Goal: Task Accomplishment & Management: Use online tool/utility

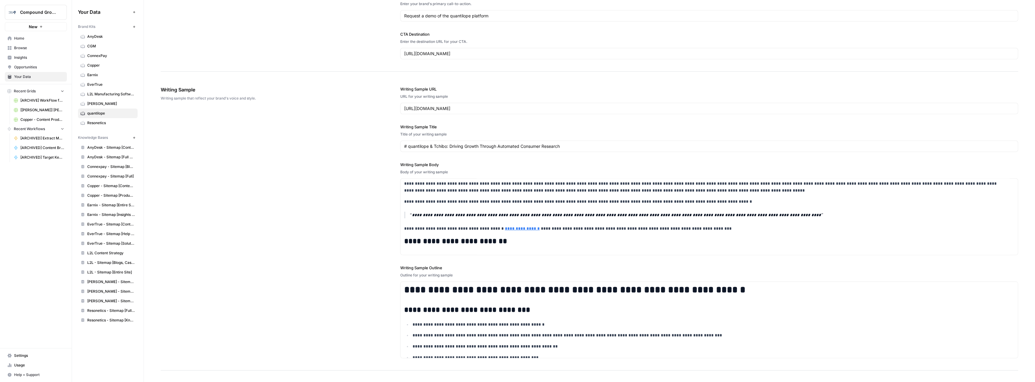
scroll to position [616, 0]
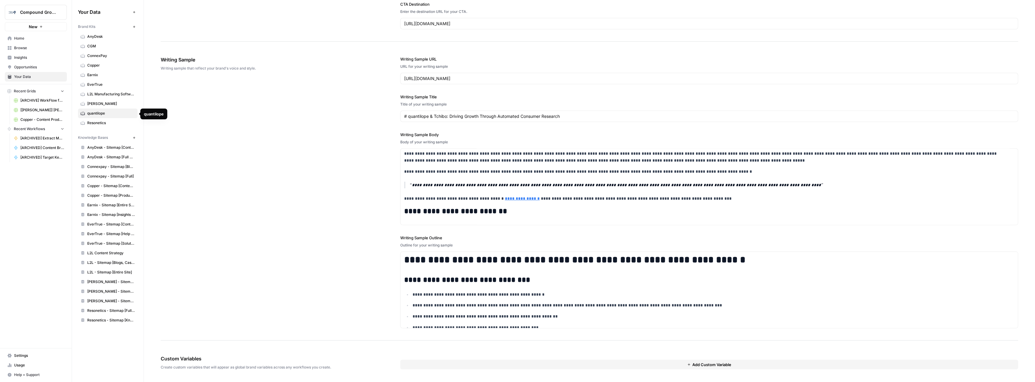
click at [103, 115] on span "quantilope" at bounding box center [111, 113] width 48 height 5
click at [19, 47] on span "Browse" at bounding box center [39, 47] width 50 height 5
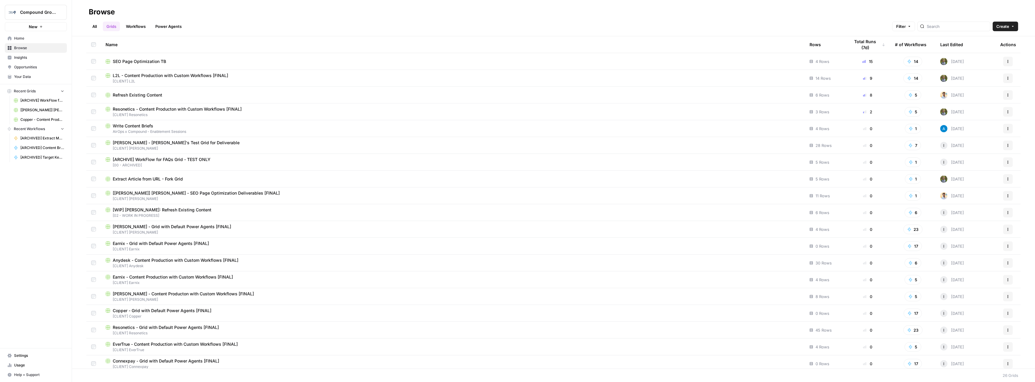
click at [94, 24] on link "All" at bounding box center [95, 27] width 12 height 10
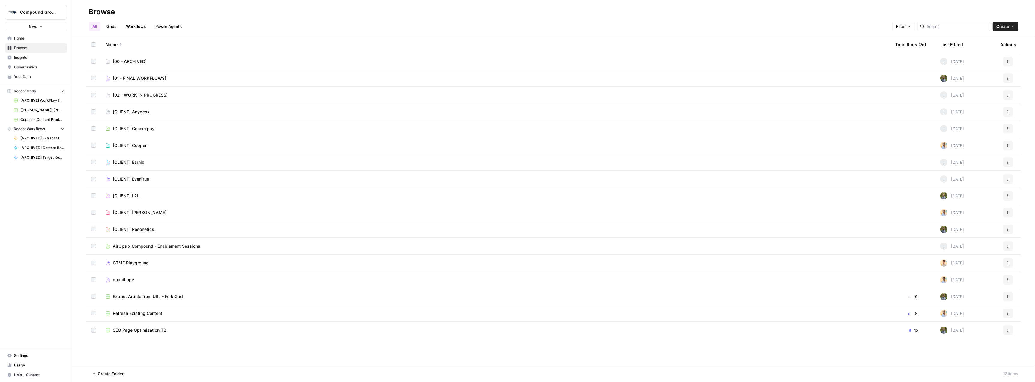
click at [149, 279] on link "quantilope" at bounding box center [496, 280] width 780 height 6
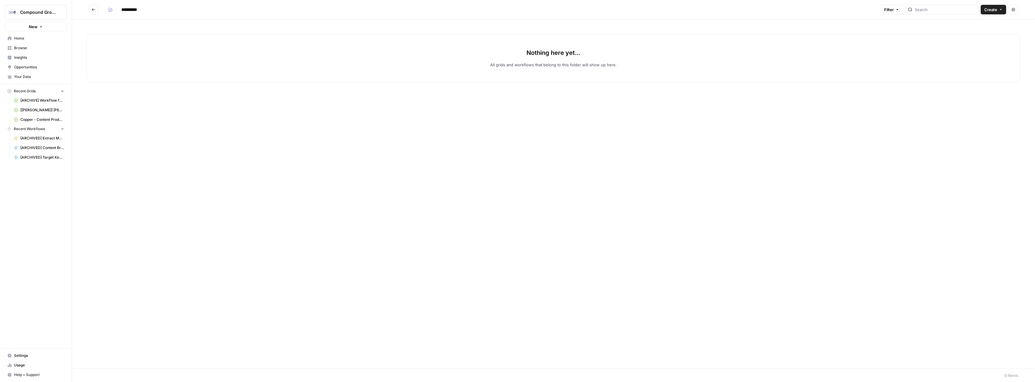
click at [18, 49] on span "Browse" at bounding box center [39, 47] width 50 height 5
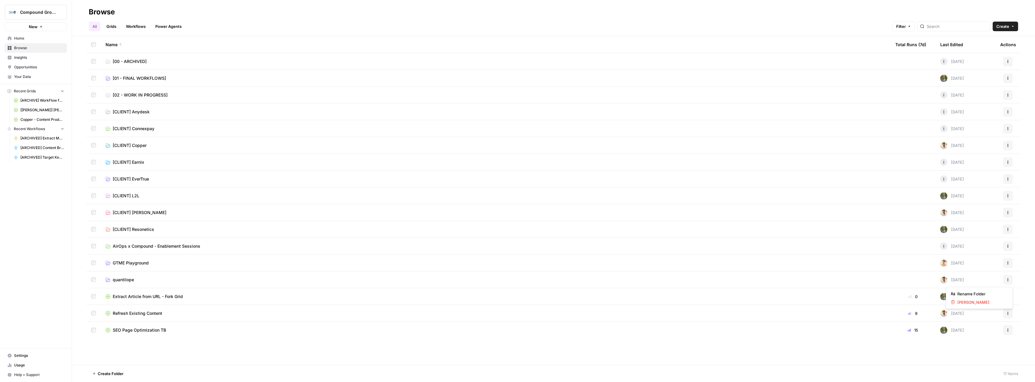
click at [1008, 281] on icon "button" at bounding box center [1008, 280] width 4 height 4
click at [986, 295] on span "Rename Folder" at bounding box center [981, 294] width 48 height 6
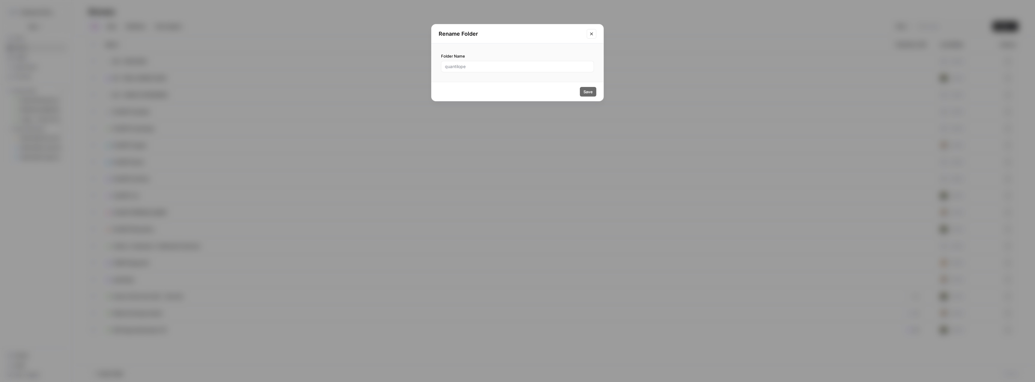
click at [452, 70] on div at bounding box center [517, 66] width 153 height 11
type input "[client] quantilope"
click at [594, 91] on button "Save" at bounding box center [588, 92] width 16 height 10
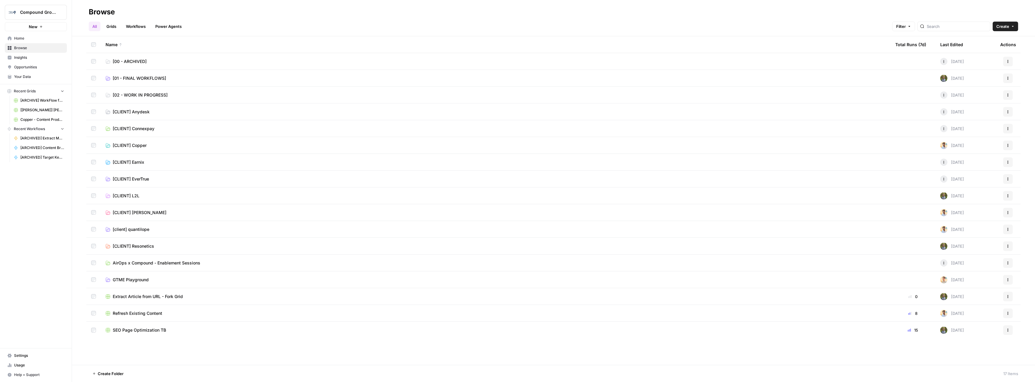
click at [139, 228] on span "[client] quantilope" at bounding box center [131, 229] width 37 height 6
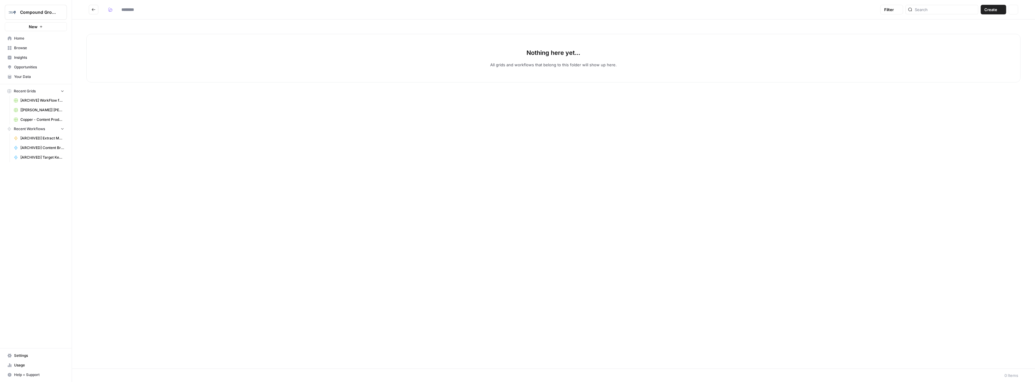
type input "**********"
click at [40, 45] on link "Browse" at bounding box center [36, 48] width 62 height 10
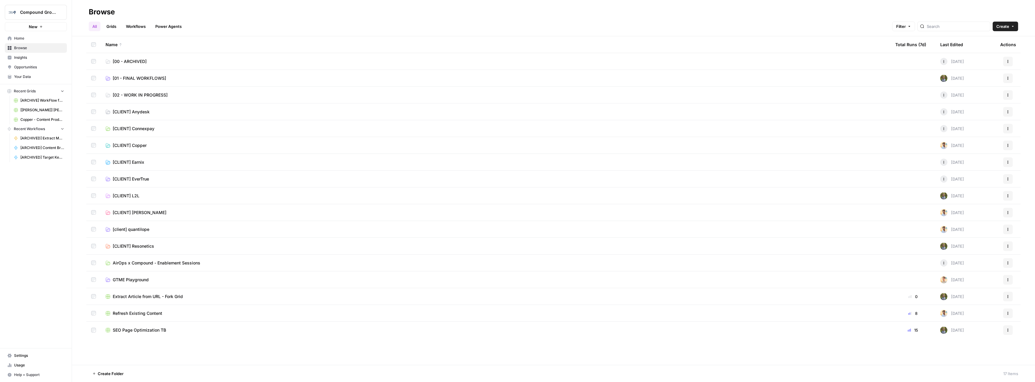
click at [112, 25] on link "Grids" at bounding box center [111, 27] width 17 height 10
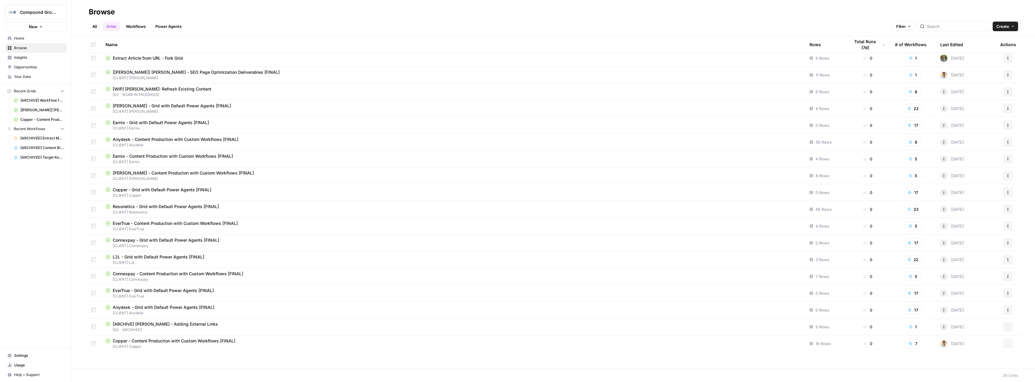
scroll to position [121, 0]
click at [949, 46] on div "Last Edited" at bounding box center [951, 44] width 23 height 16
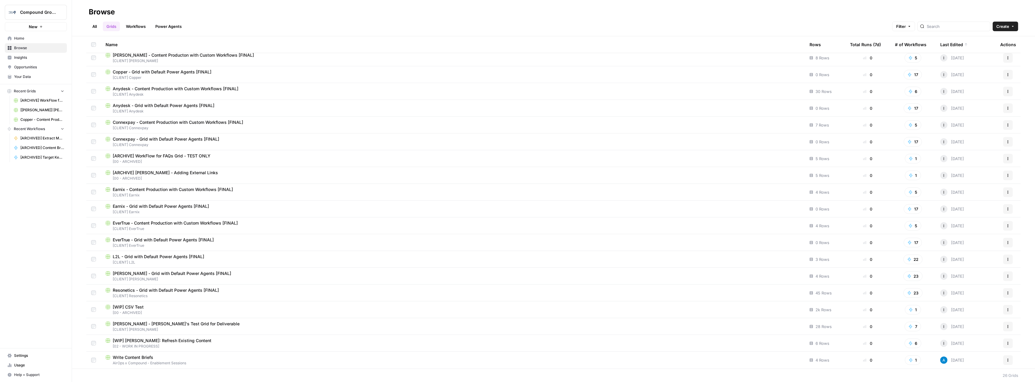
click at [949, 46] on div "Last Edited" at bounding box center [954, 44] width 28 height 16
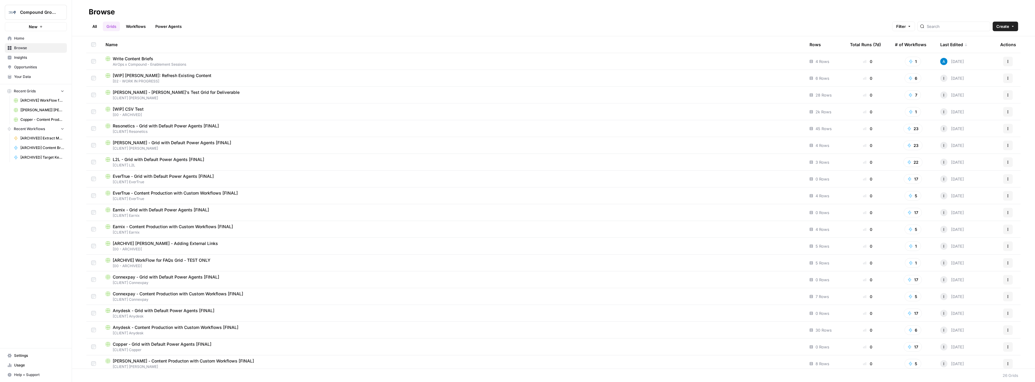
click at [942, 42] on div "Last Edited" at bounding box center [954, 44] width 28 height 16
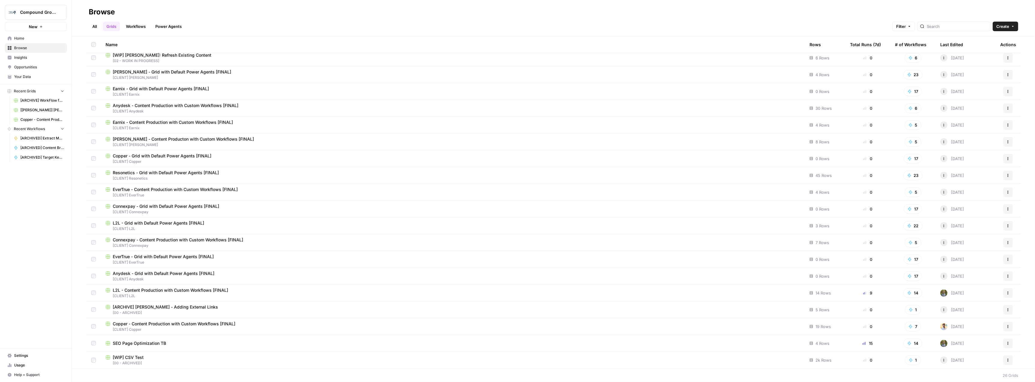
click at [955, 45] on div "Last Edited" at bounding box center [951, 44] width 23 height 16
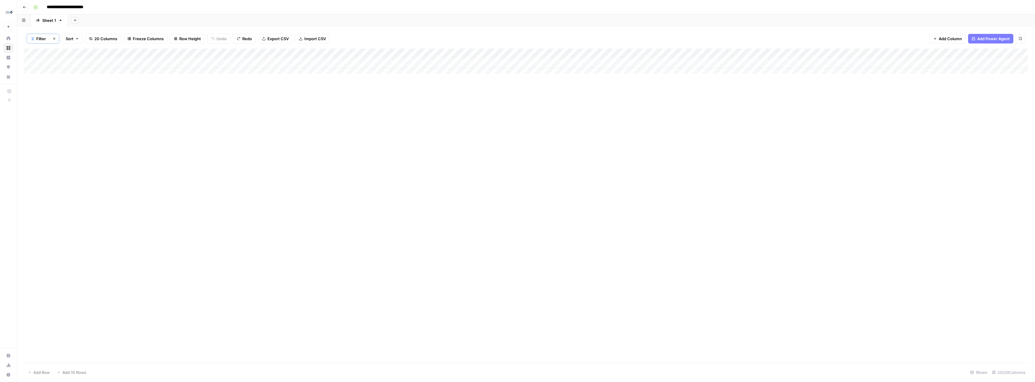
click at [88, 8] on input "**********" at bounding box center [72, 7] width 56 height 10
click at [47, 7] on input "**********" at bounding box center [72, 7] width 56 height 10
type input "**********"
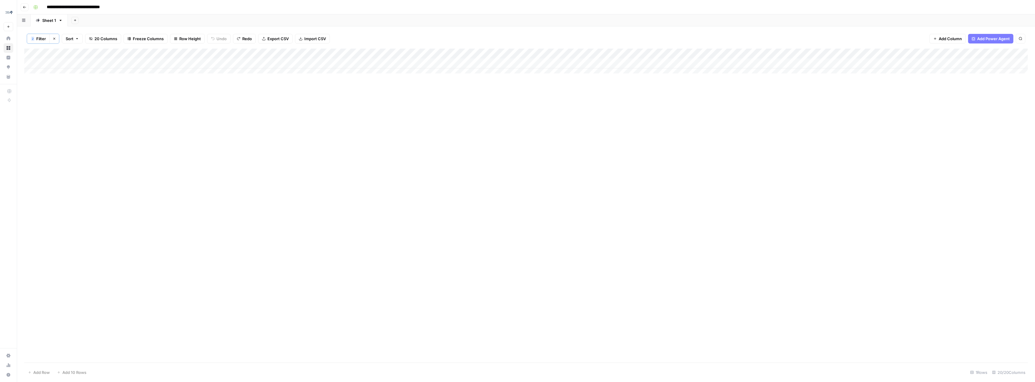
click at [343, 18] on div "Add Sheet" at bounding box center [551, 20] width 967 height 12
click at [34, 8] on rect "button" at bounding box center [36, 7] width 4 height 4
click at [26, 8] on button "Go back" at bounding box center [25, 7] width 8 height 8
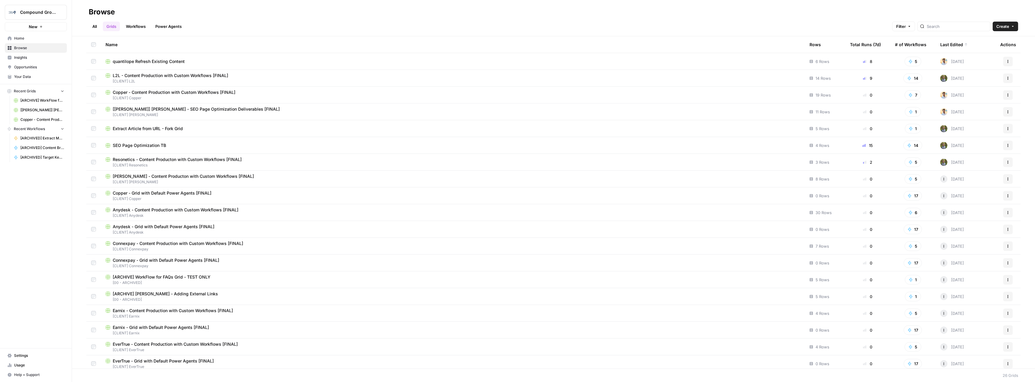
click at [1004, 64] on button "Actions" at bounding box center [1008, 62] width 10 height 10
click at [971, 95] on span "Move To" at bounding box center [976, 97] width 48 height 6
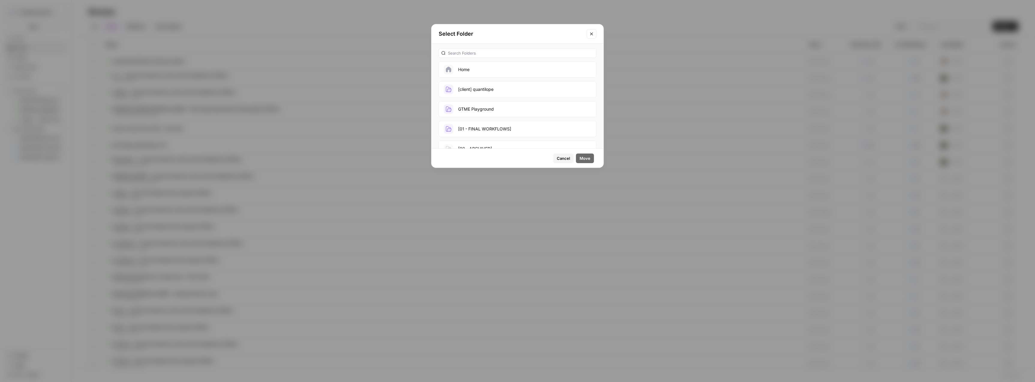
click at [482, 89] on button "[client] quantilope" at bounding box center [518, 89] width 158 height 16
click at [589, 157] on span "Move" at bounding box center [584, 158] width 11 height 6
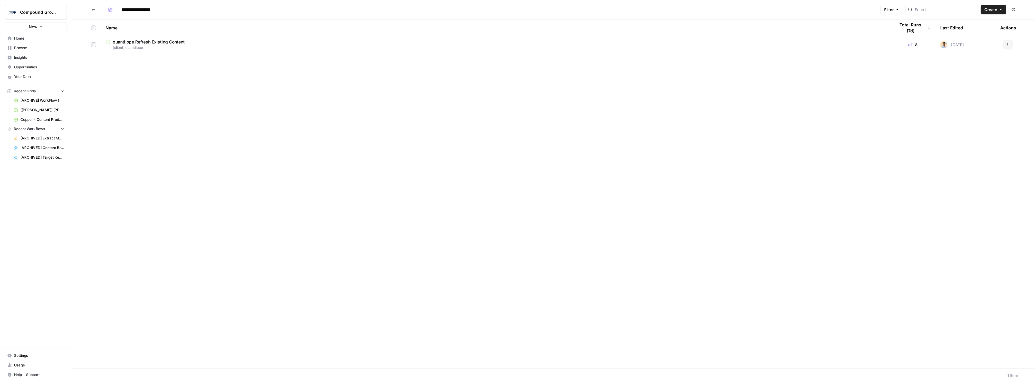
click at [155, 45] on span "[client] quantilope" at bounding box center [496, 47] width 780 height 5
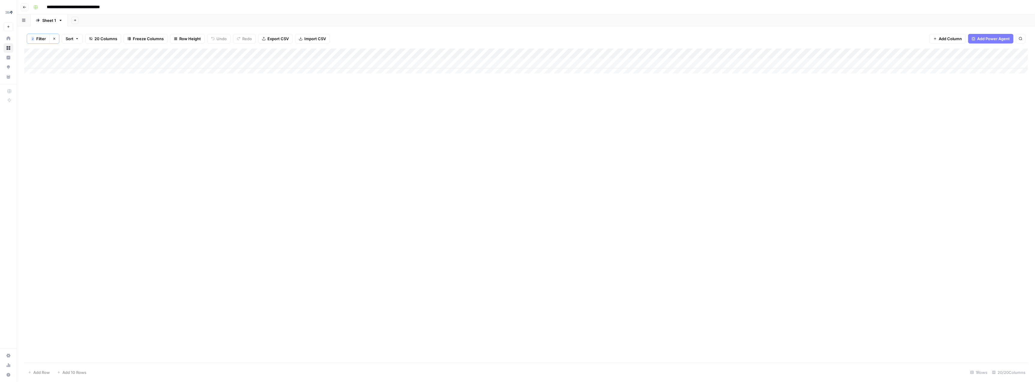
click at [203, 61] on div "Add Column" at bounding box center [525, 64] width 1003 height 30
click at [203, 62] on div "Add Column" at bounding box center [525, 64] width 1003 height 30
click at [235, 88] on div "Add Column" at bounding box center [525, 206] width 1003 height 314
click at [251, 67] on div "Add Column" at bounding box center [525, 64] width 1003 height 30
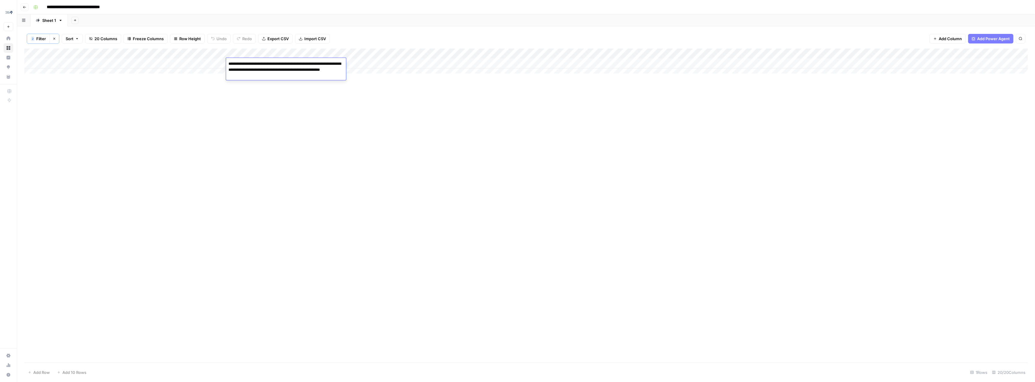
click at [380, 105] on div "Add Column" at bounding box center [525, 206] width 1003 height 314
click at [620, 63] on div "Add Column" at bounding box center [525, 64] width 1003 height 30
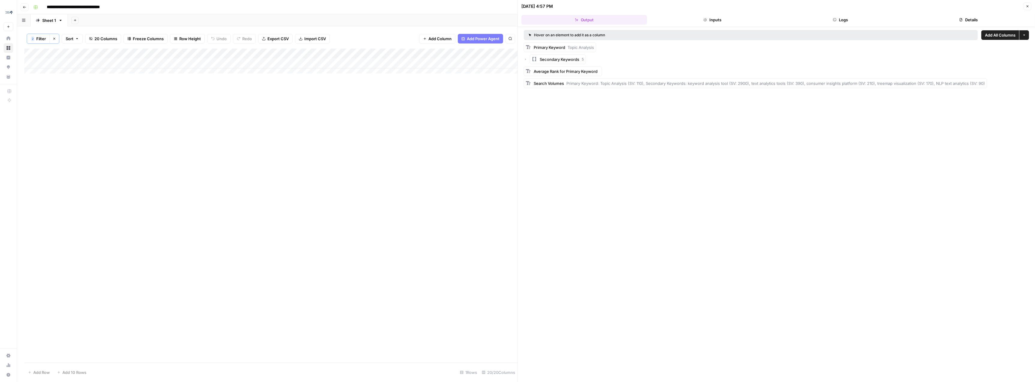
click at [1028, 5] on icon "button" at bounding box center [1028, 6] width 4 height 4
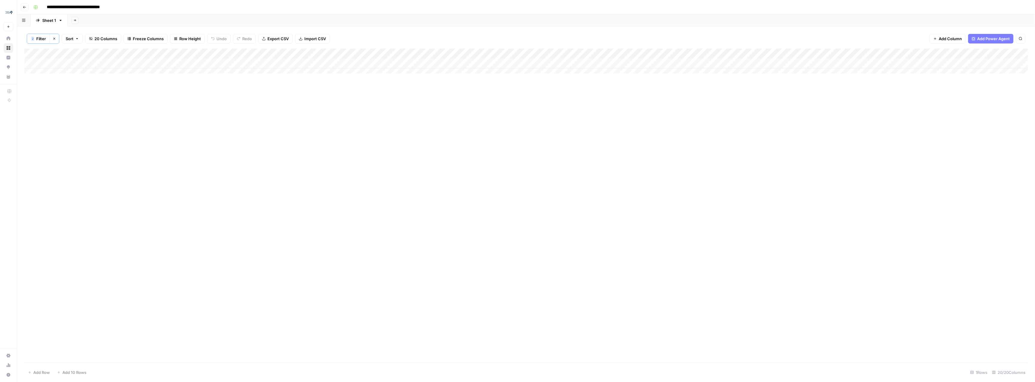
click at [868, 54] on div "Add Column" at bounding box center [525, 64] width 1003 height 30
click at [869, 68] on input "Content Brief of Changes" at bounding box center [878, 68] width 61 height 6
click at [78, 64] on div "Add Column" at bounding box center [525, 64] width 1003 height 30
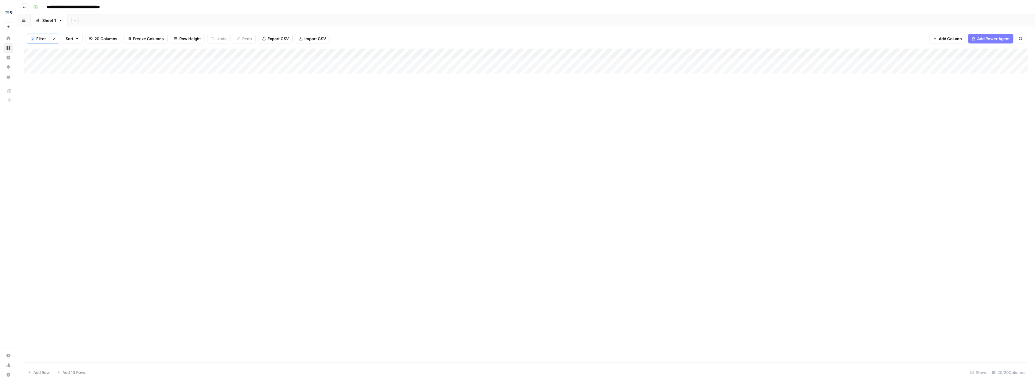
click at [78, 64] on div "Add Column" at bounding box center [525, 64] width 1003 height 30
click at [78, 64] on input "**********" at bounding box center [95, 64] width 96 height 7
